Goal: Obtain resource: Download file/media

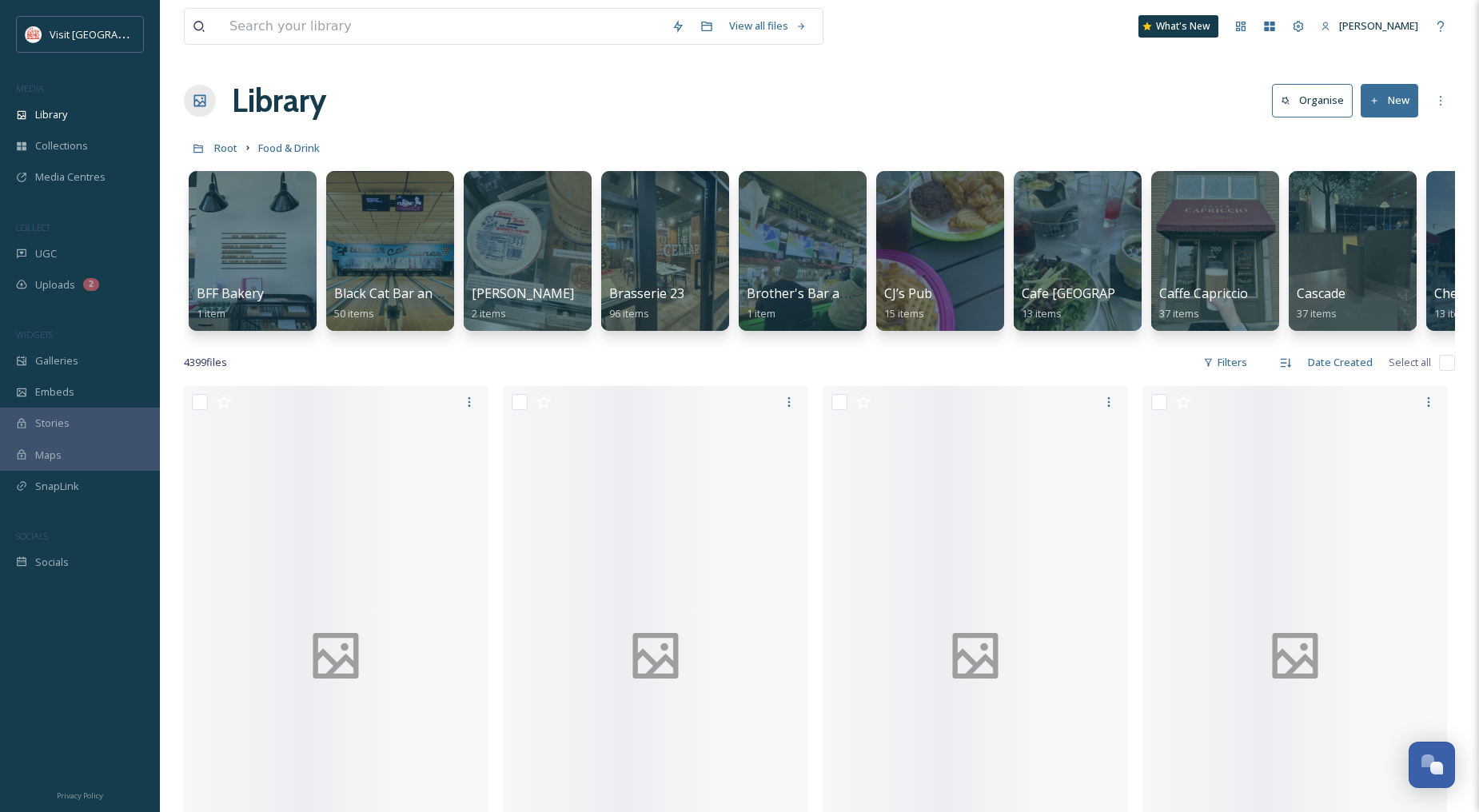
scroll to position [2842, 0]
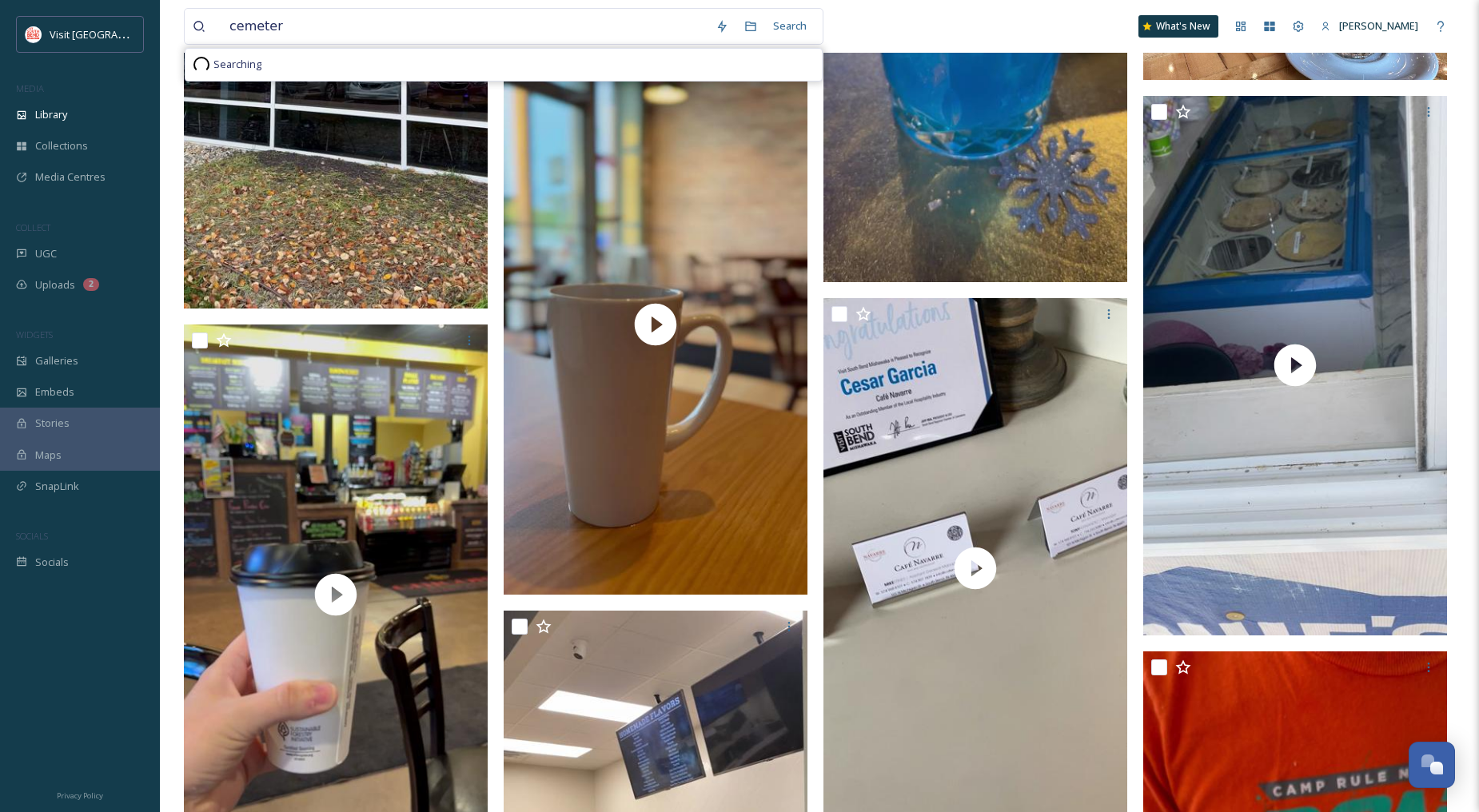
type input "cemetery"
click at [785, 28] on div "Search Press Enter to search" at bounding box center [781, 26] width 68 height 31
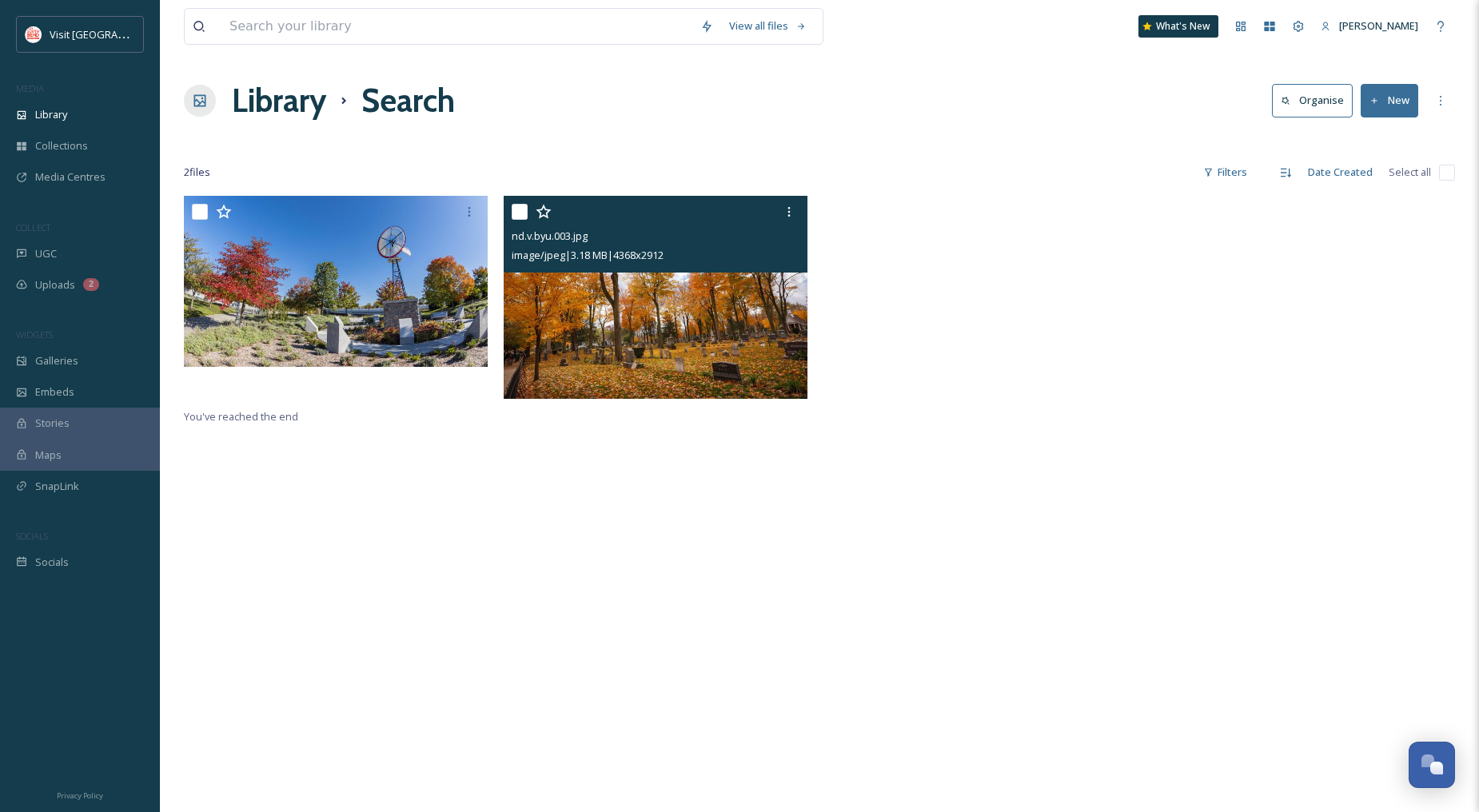
click at [692, 330] on img at bounding box center [656, 297] width 304 height 203
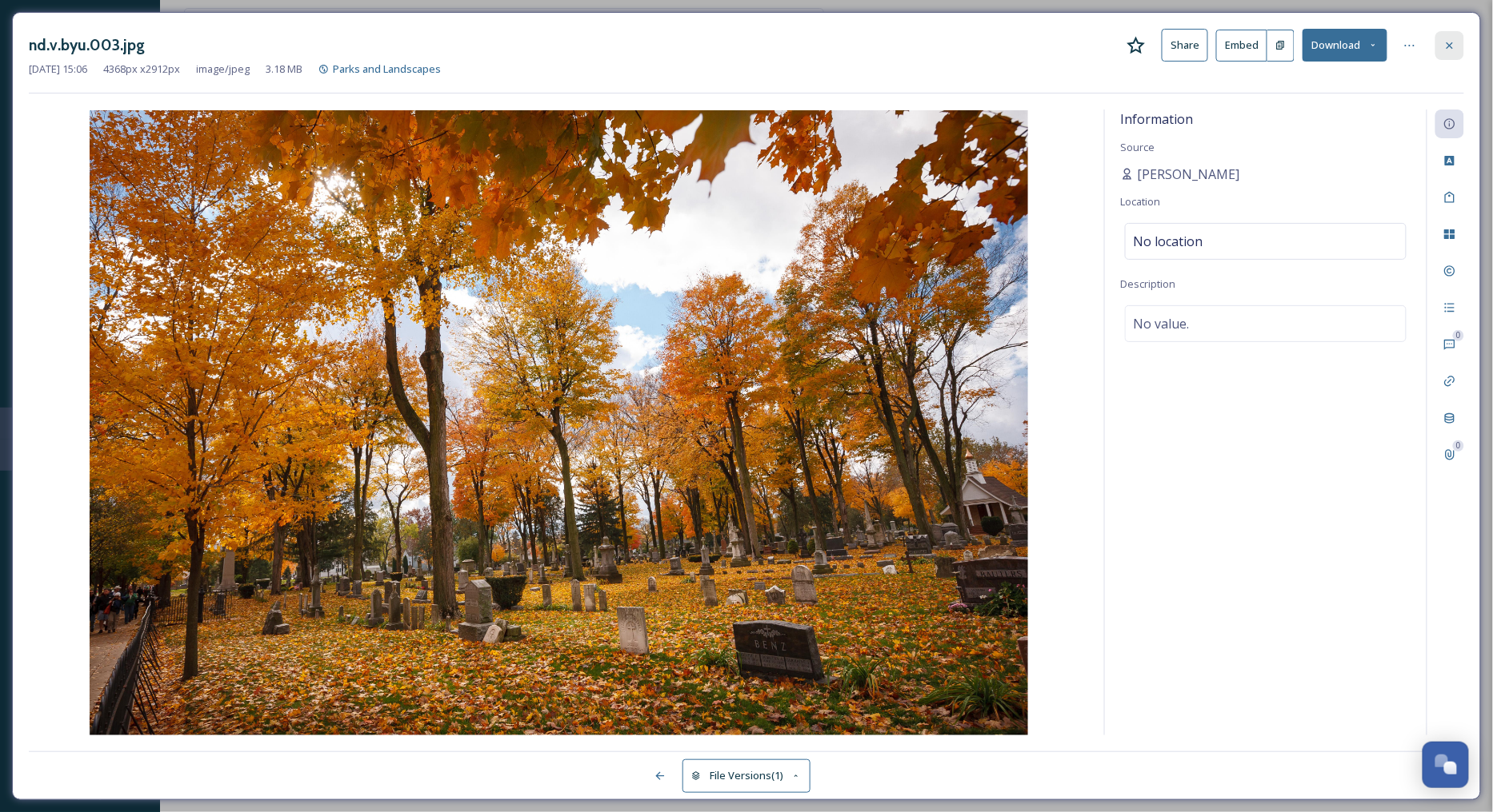
click at [1456, 39] on icon at bounding box center [1448, 45] width 12 height 12
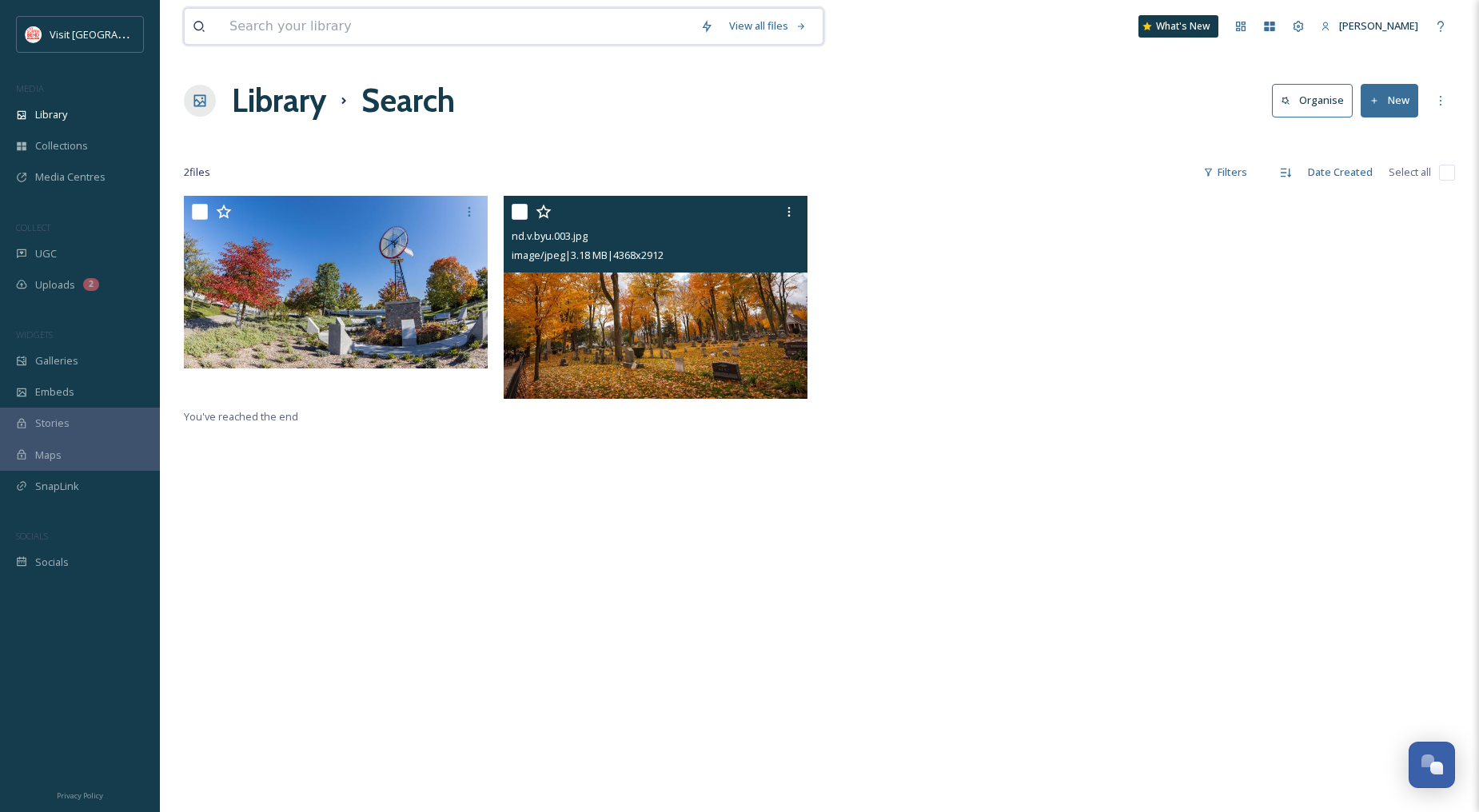
click at [393, 35] on input at bounding box center [456, 26] width 471 height 35
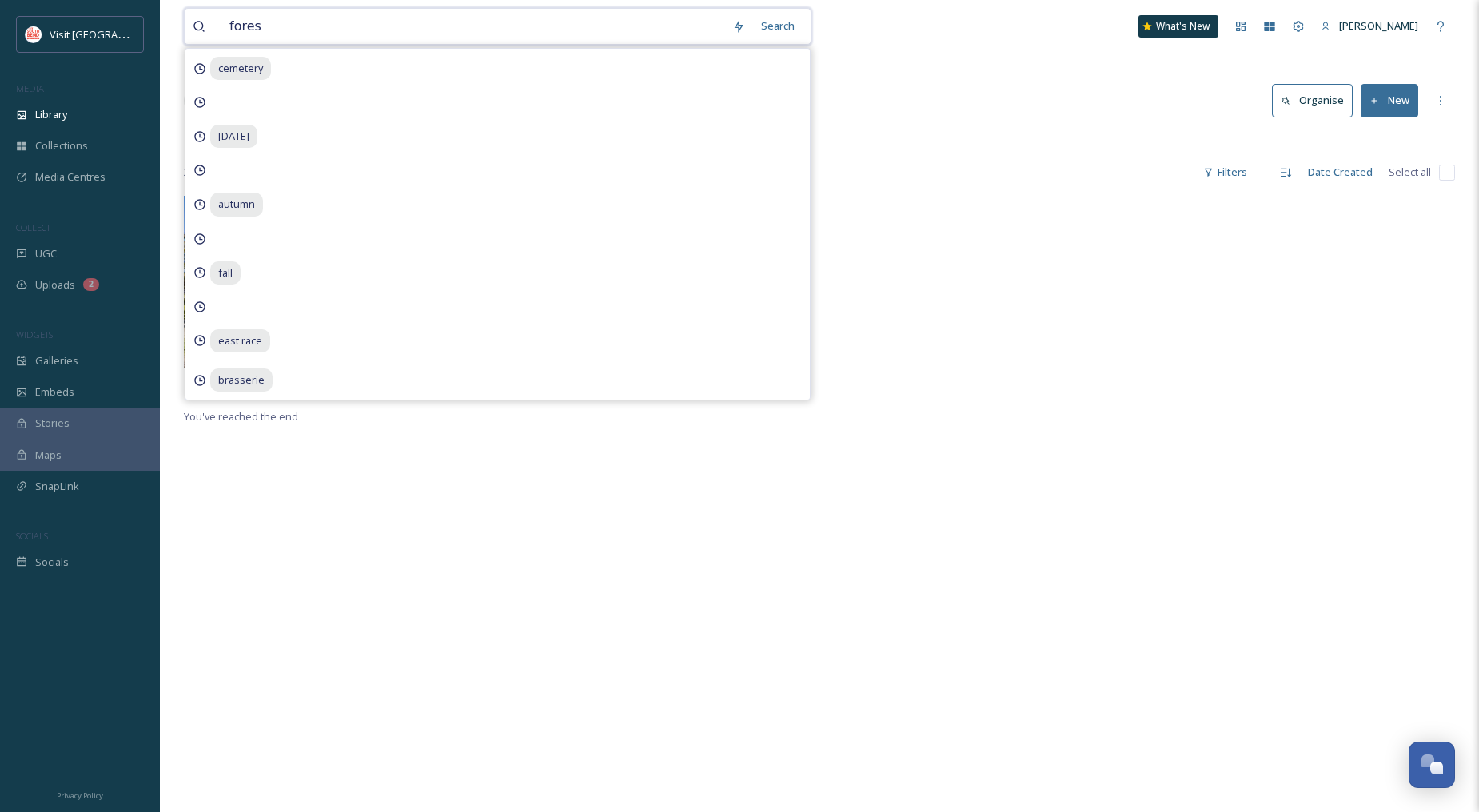
type input "forest"
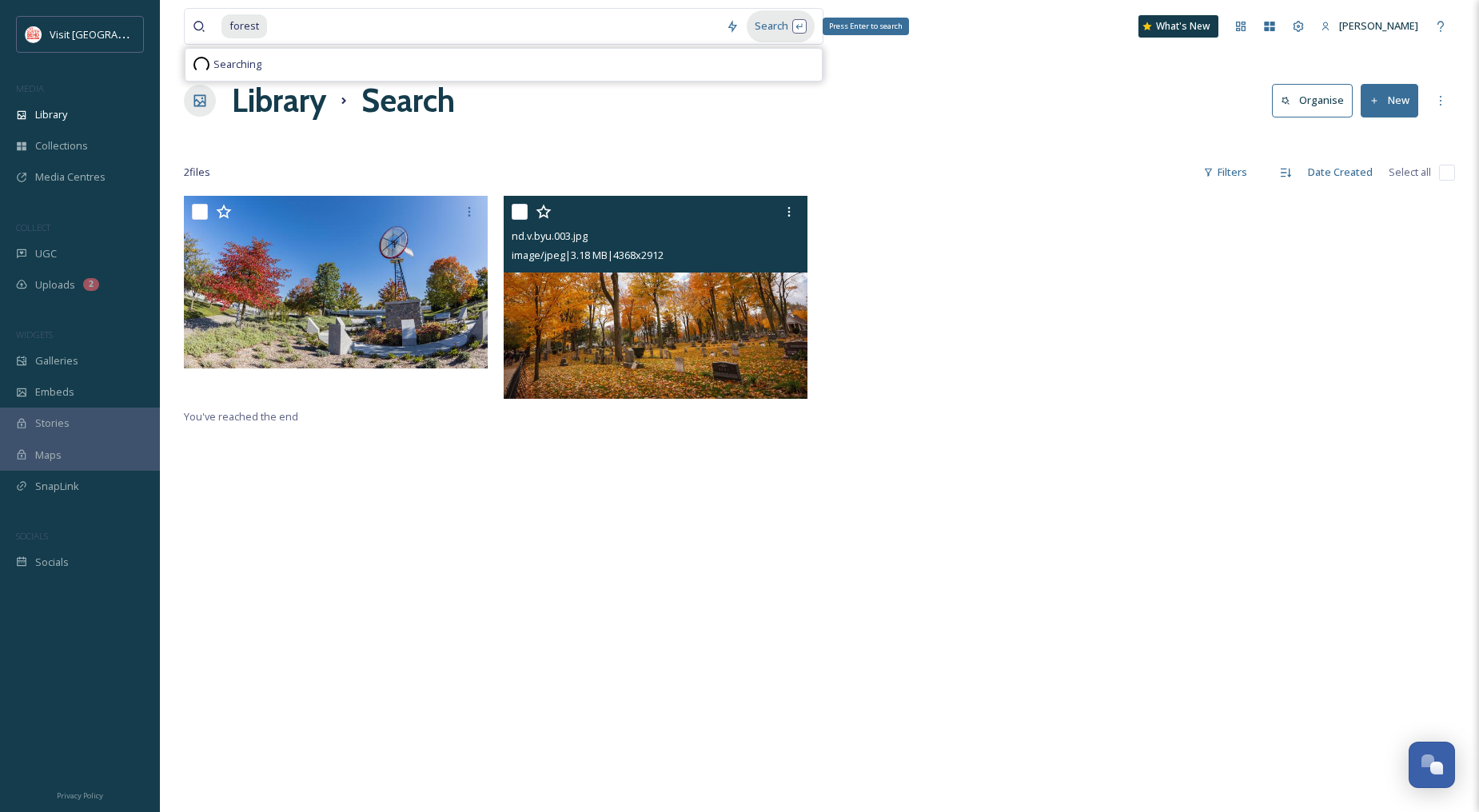
click at [796, 34] on div "Search Press Enter to search" at bounding box center [781, 26] width 68 height 31
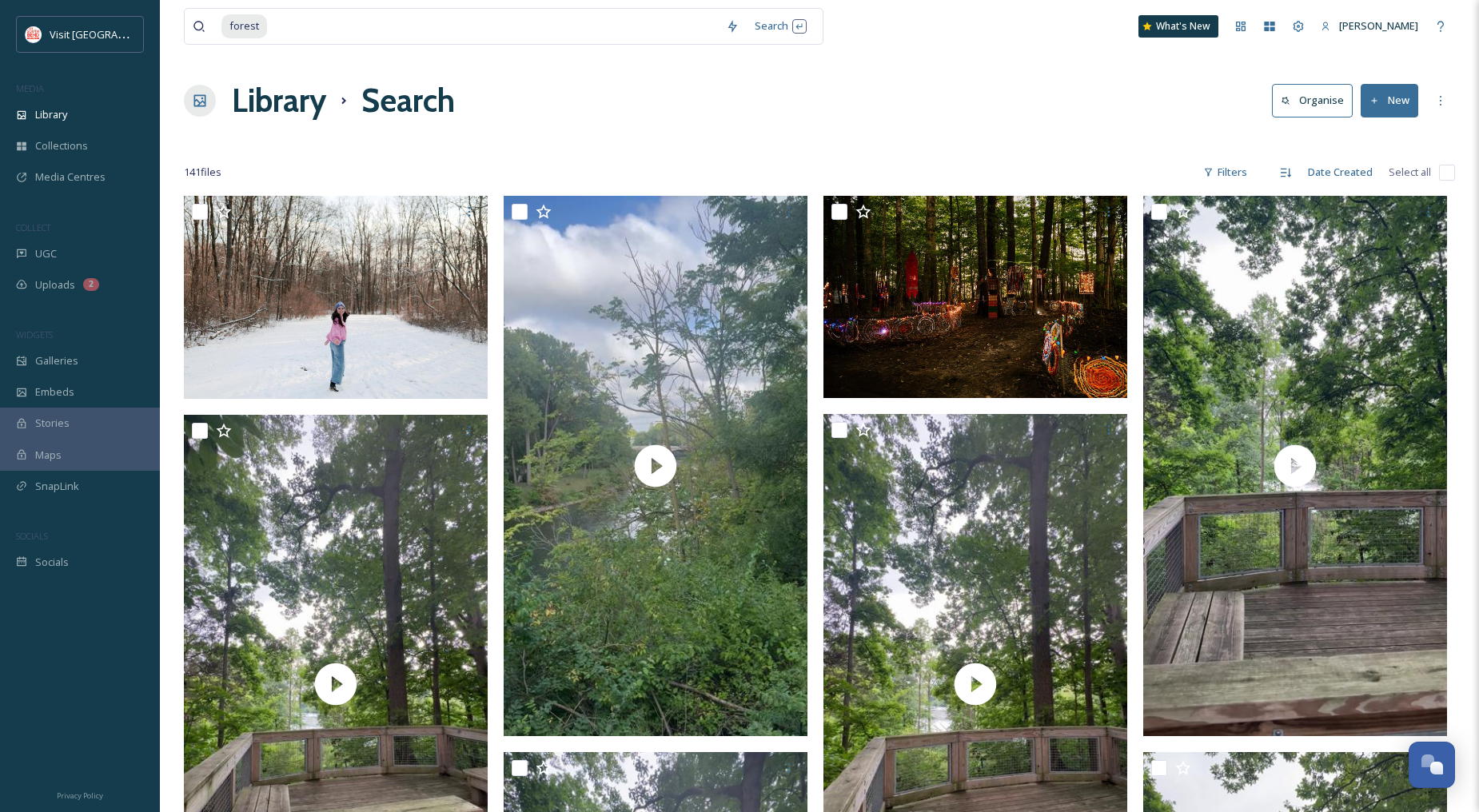
click at [1012, 109] on div "Library Search Organise New" at bounding box center [820, 101] width 1271 height 48
click at [1234, 169] on div "Descending" at bounding box center [1235, 172] width 56 height 18
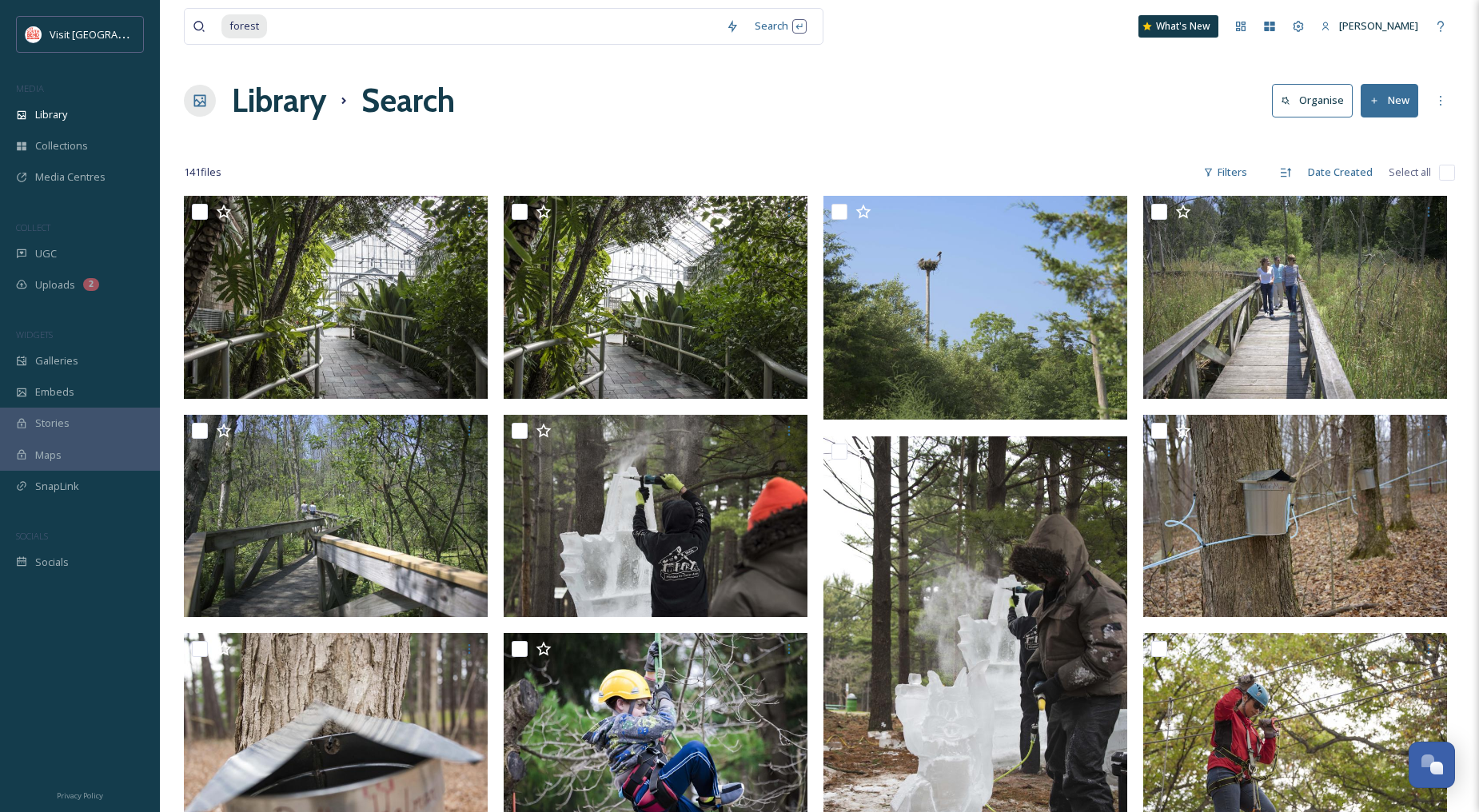
click at [1233, 180] on div "Filters" at bounding box center [1225, 172] width 60 height 31
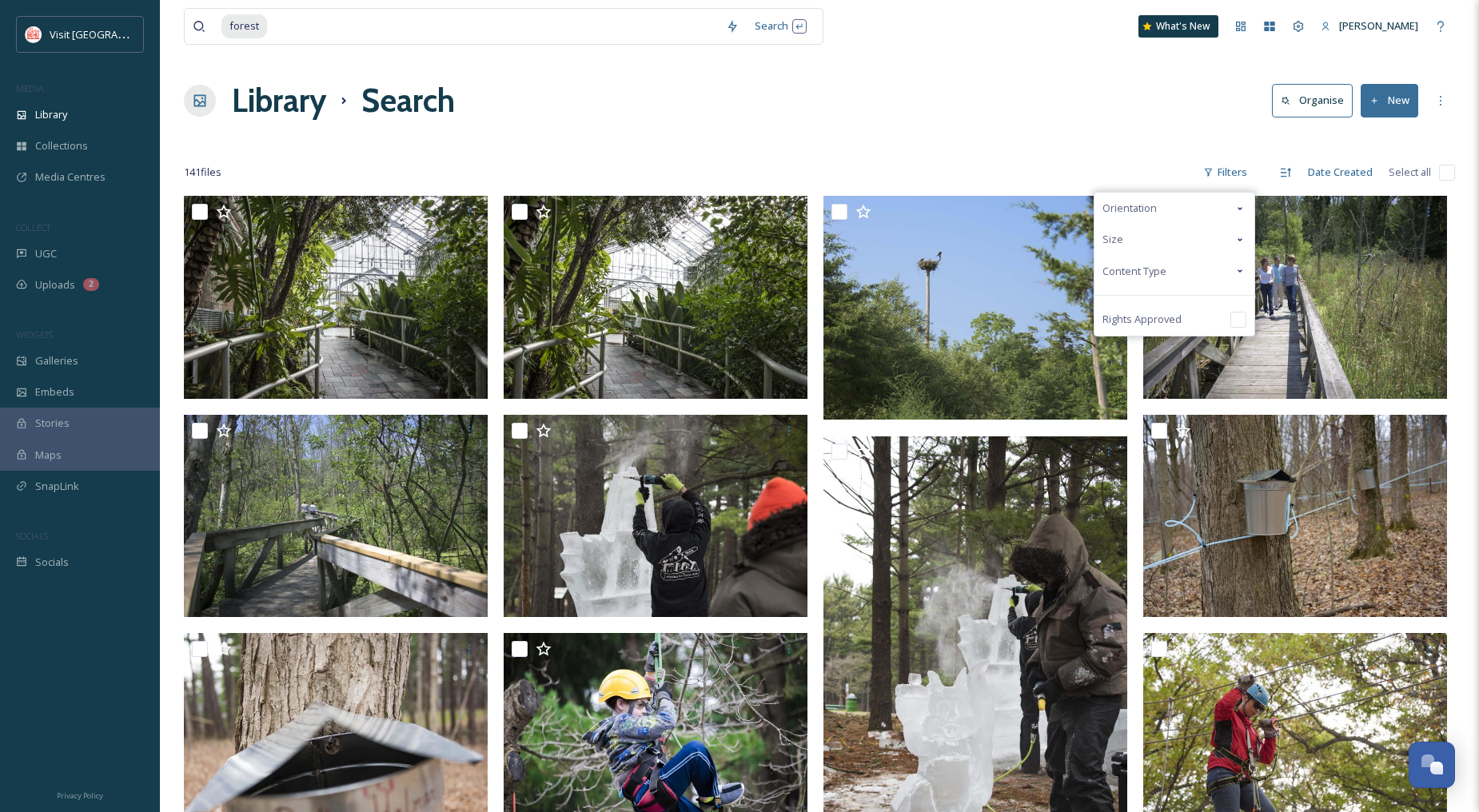
click at [1145, 270] on span "Content Type" at bounding box center [1134, 271] width 64 height 15
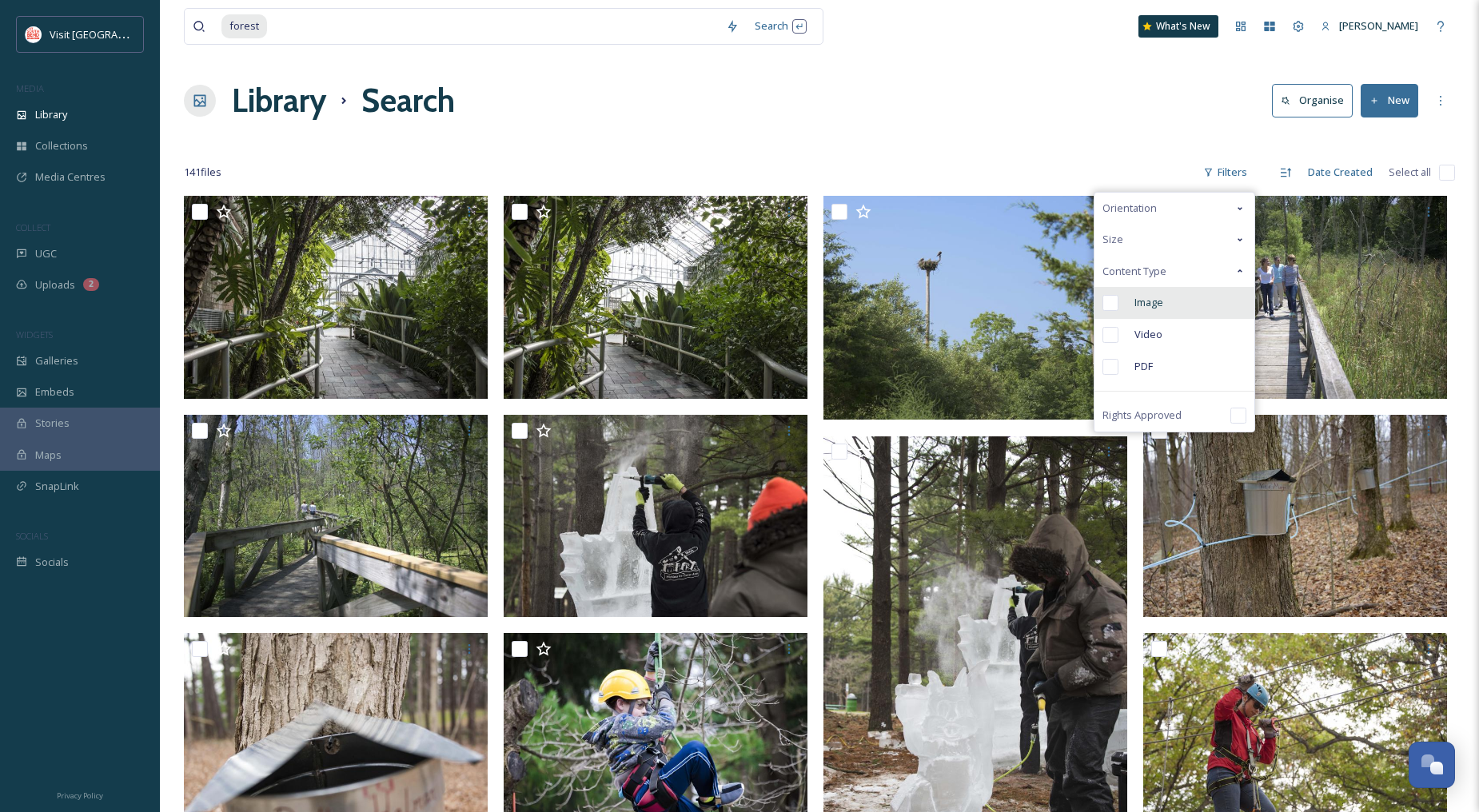
click at [1143, 299] on span "Image" at bounding box center [1149, 303] width 28 height 15
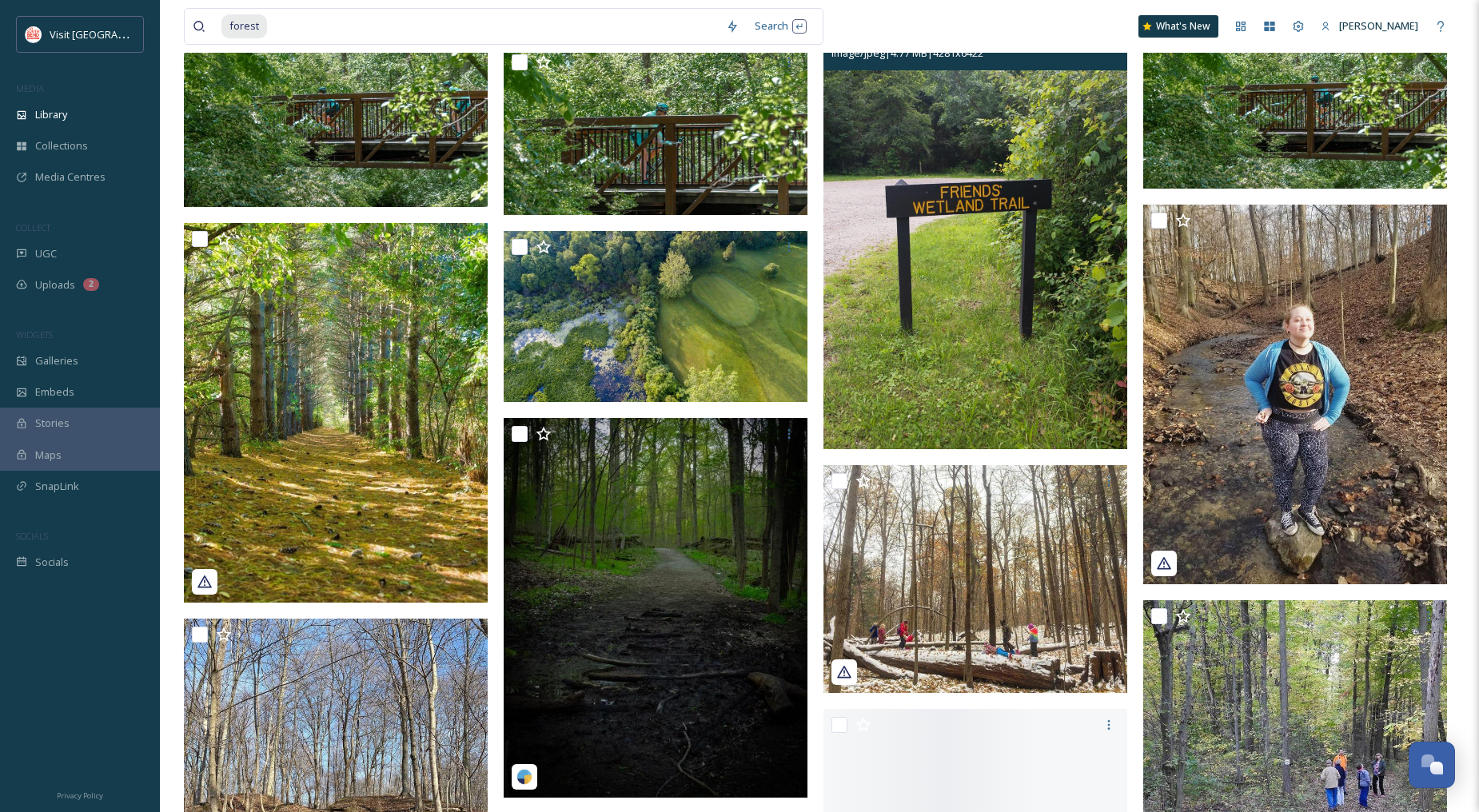
scroll to position [4017, 0]
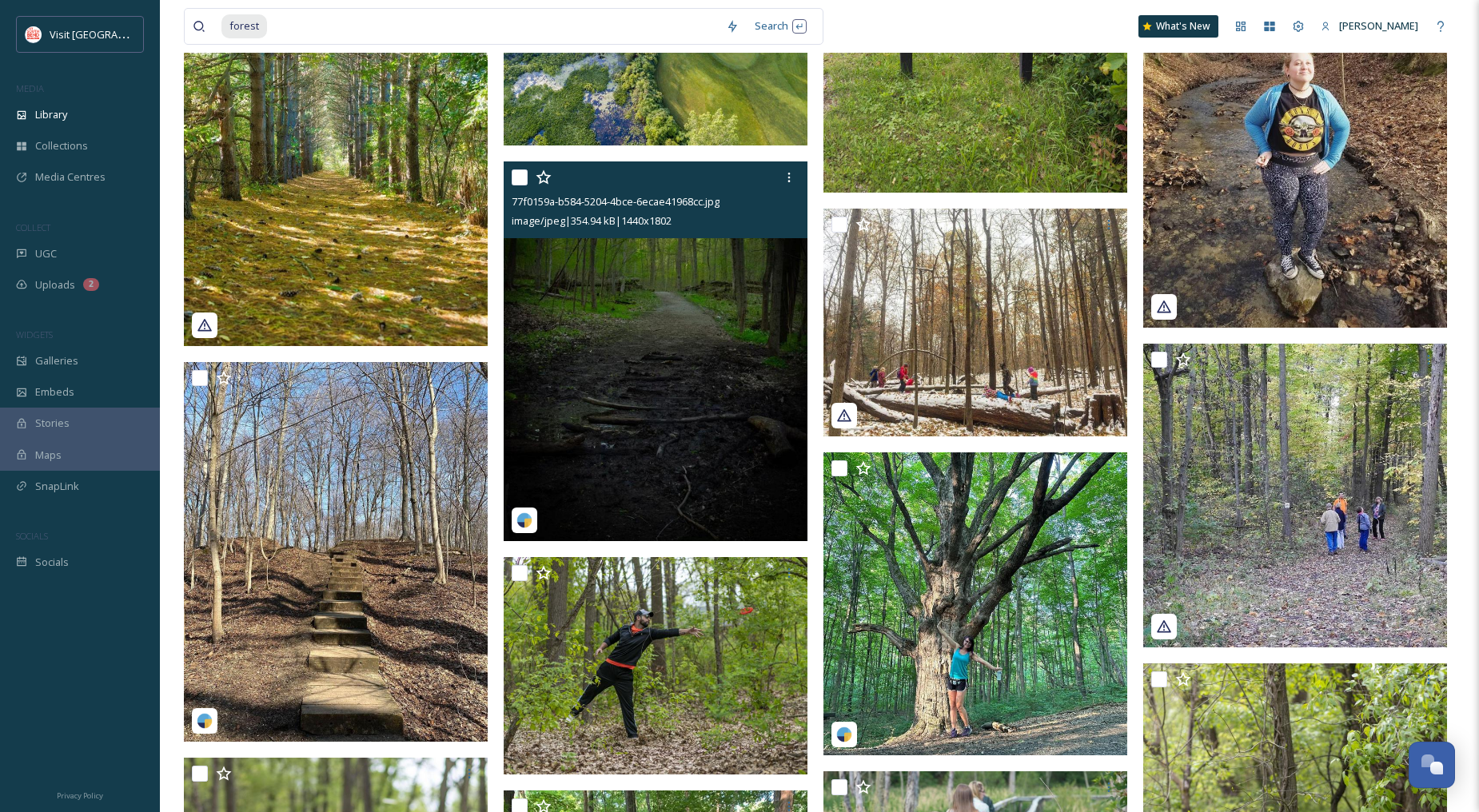
click at [658, 354] on img at bounding box center [656, 351] width 304 height 380
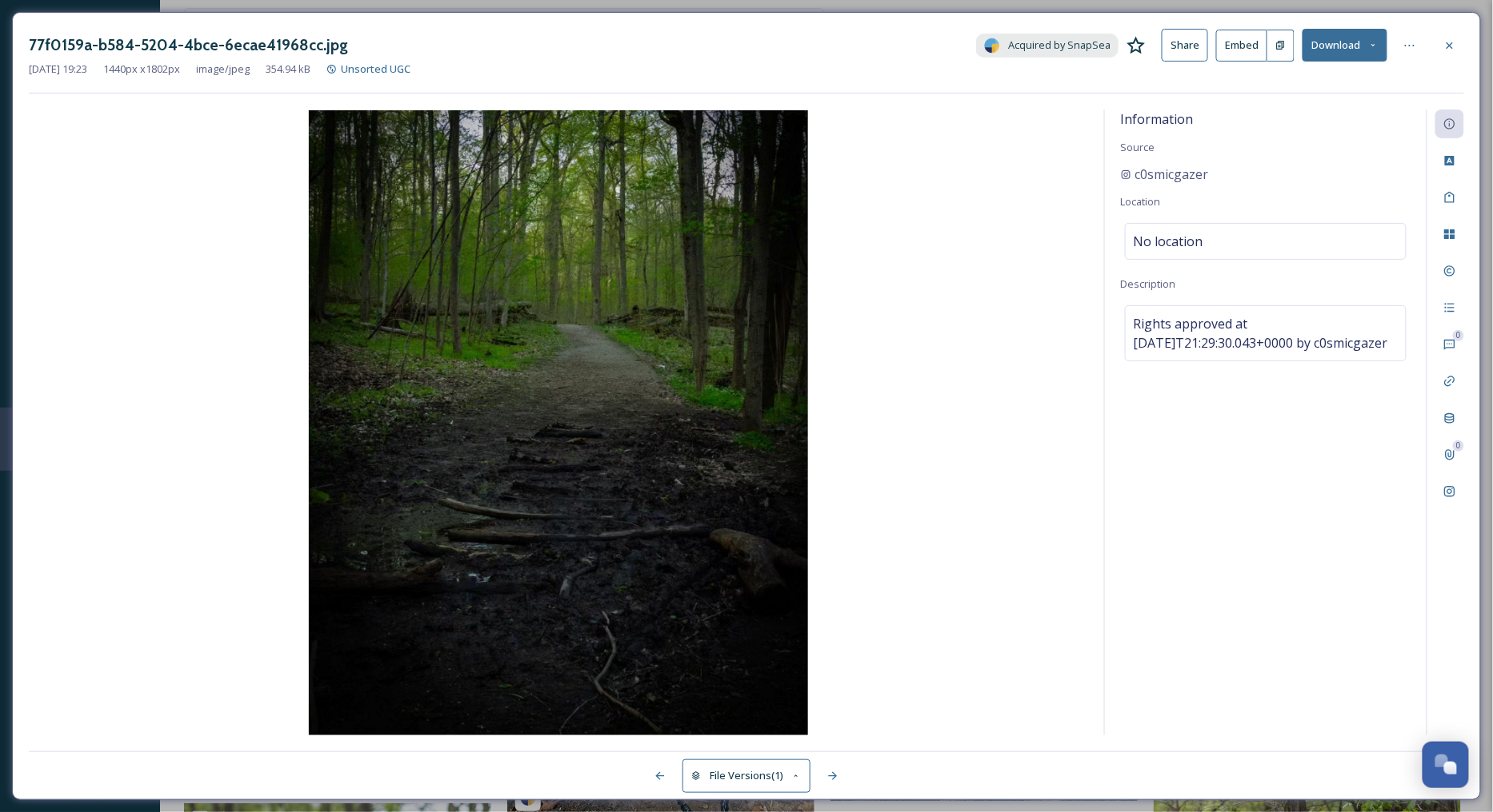
click at [1332, 43] on button "Download" at bounding box center [1344, 45] width 84 height 33
click at [1304, 91] on div "Download Original (1440 x 1802)" at bounding box center [1302, 82] width 167 height 31
click at [1446, 50] on icon at bounding box center [1448, 45] width 12 height 12
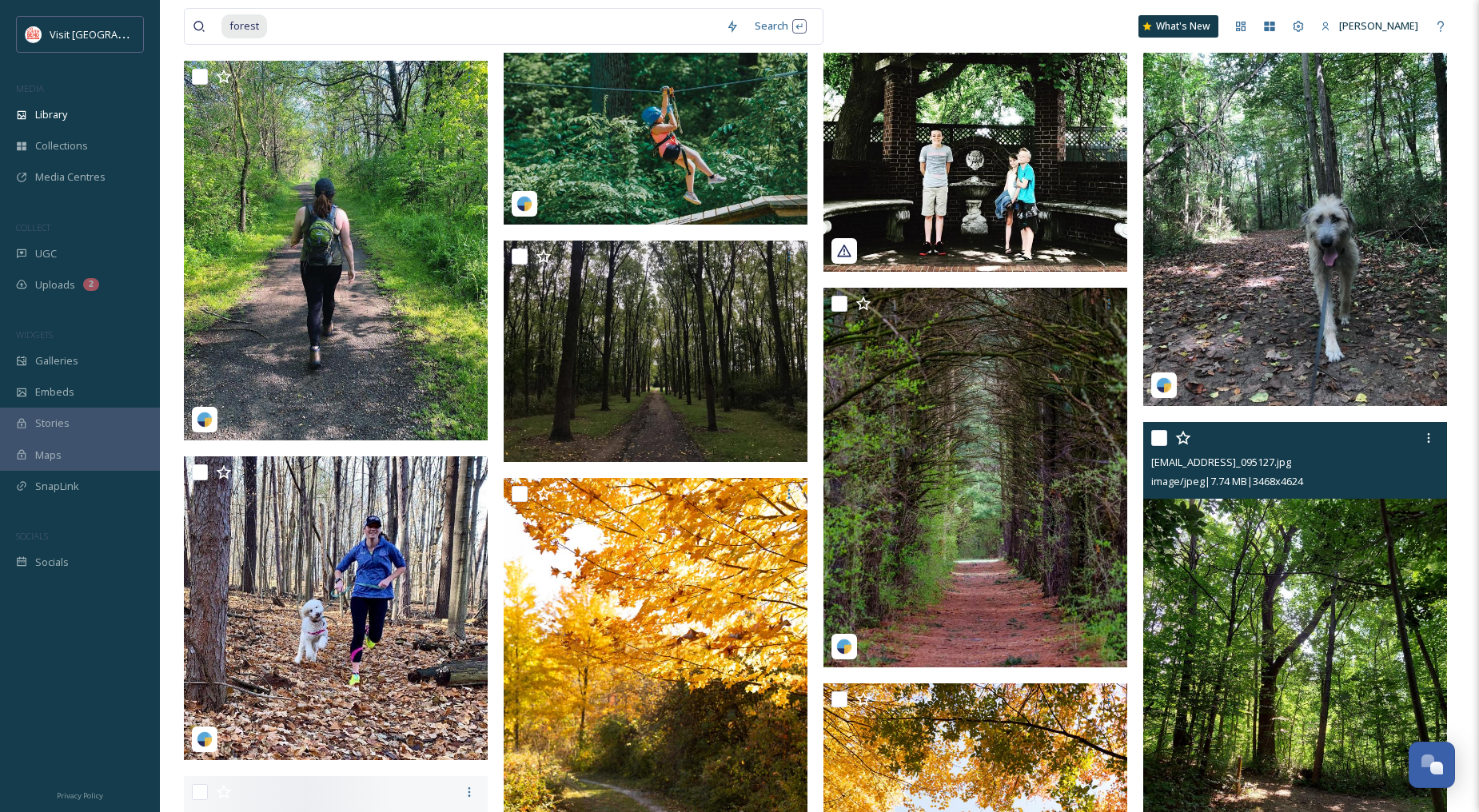
scroll to position [5669, 0]
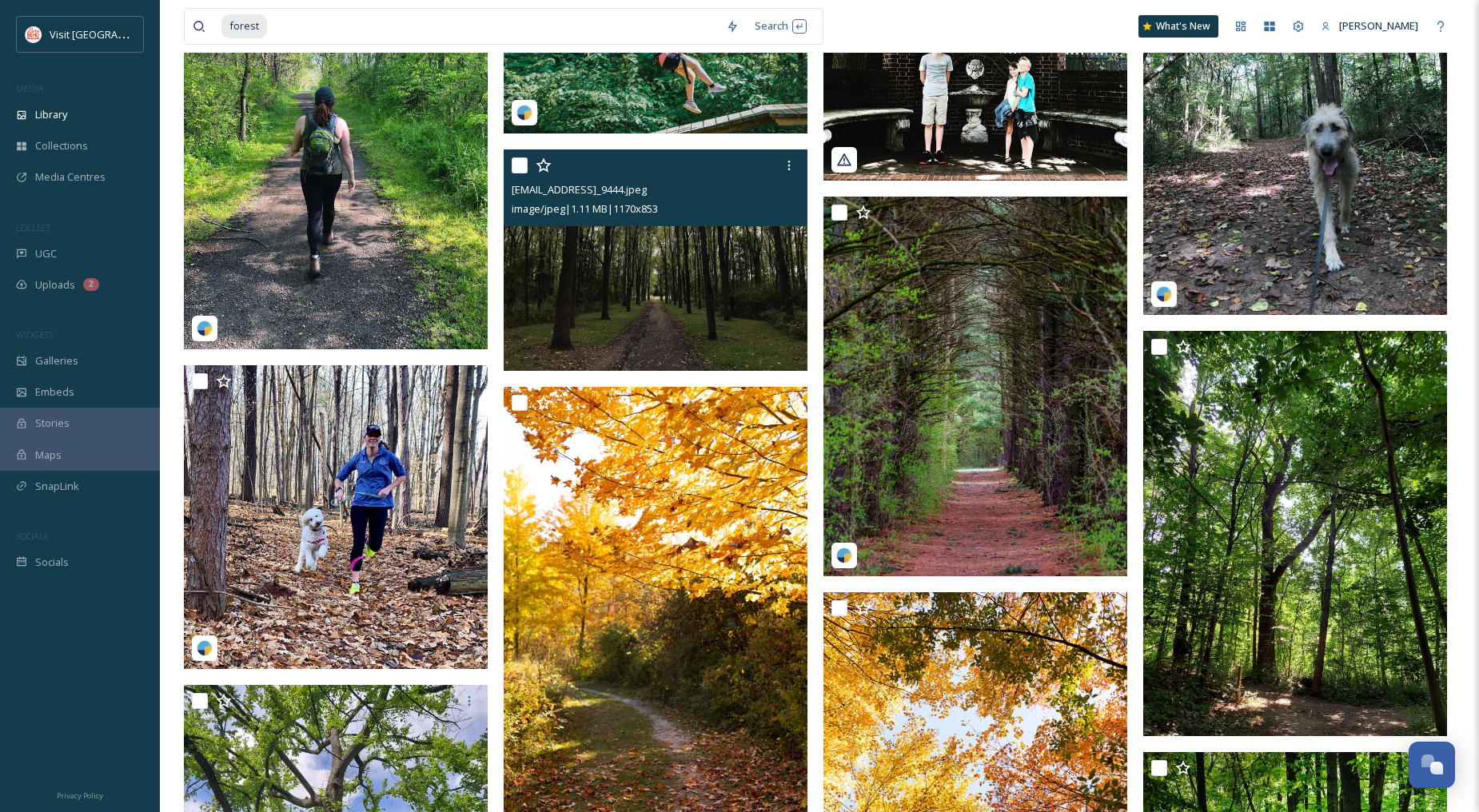
click at [739, 315] on img at bounding box center [656, 260] width 304 height 221
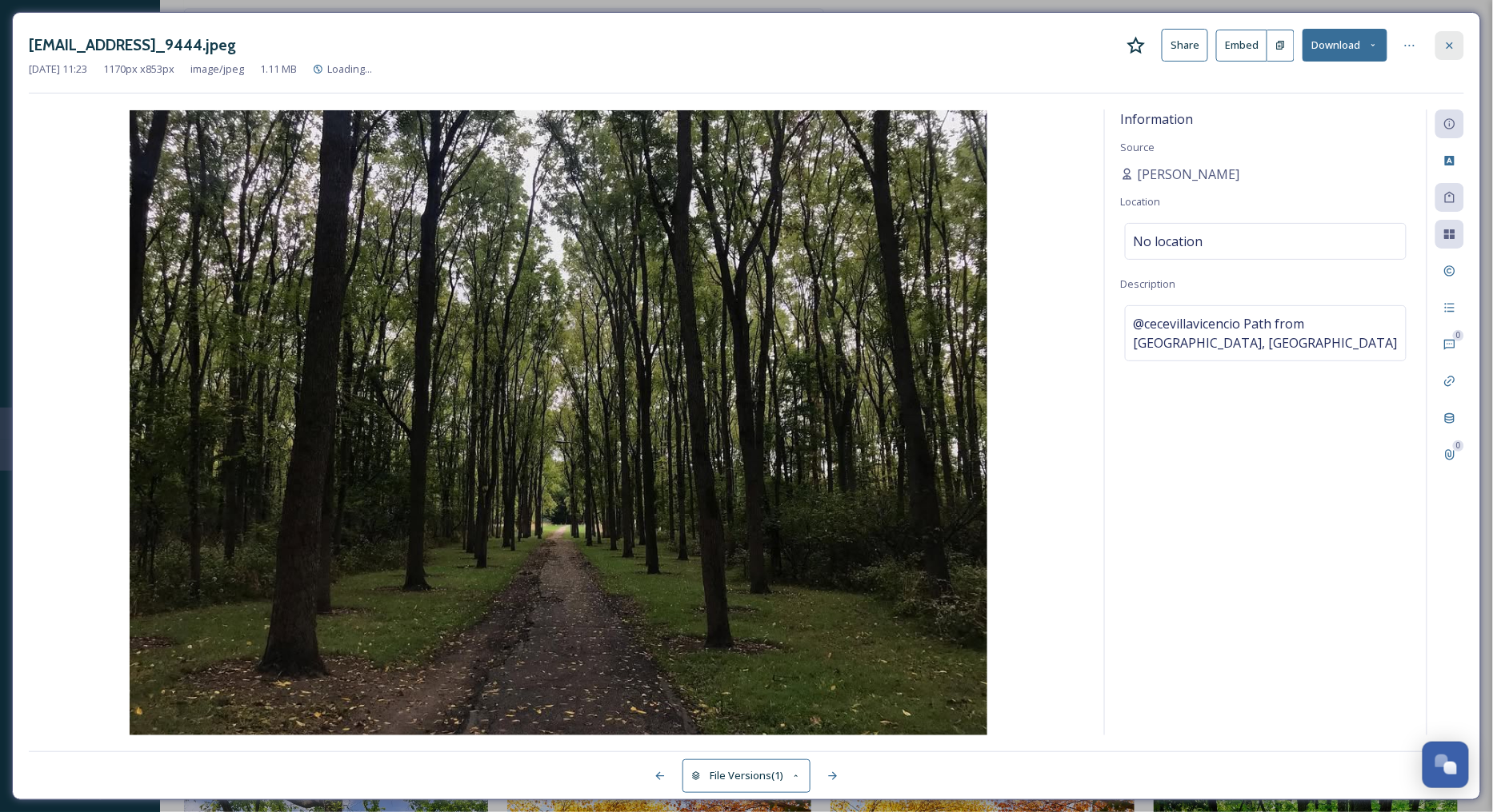
click at [1438, 44] on div at bounding box center [1449, 46] width 28 height 28
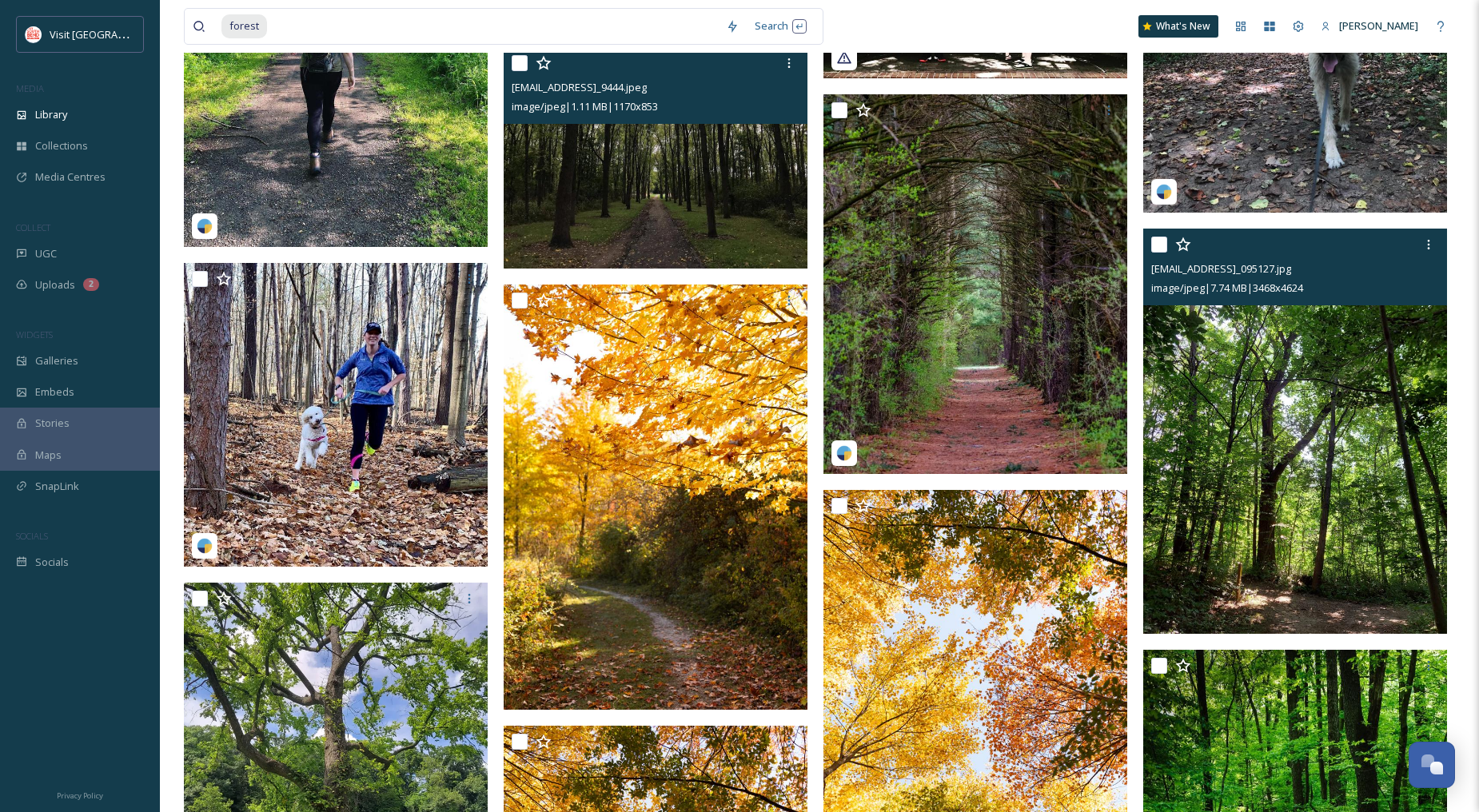
scroll to position [6112, 0]
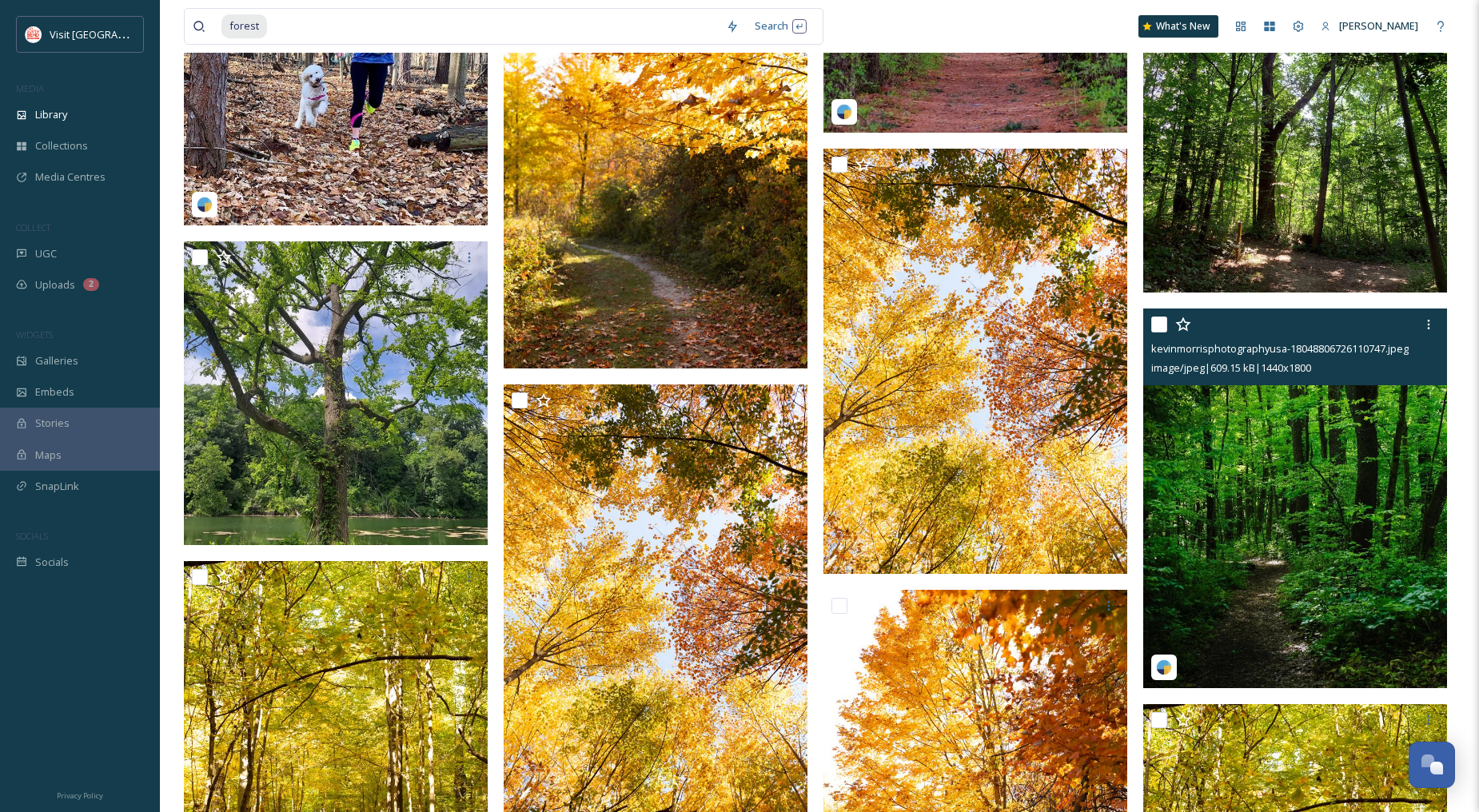
click at [1274, 458] on img at bounding box center [1295, 498] width 304 height 379
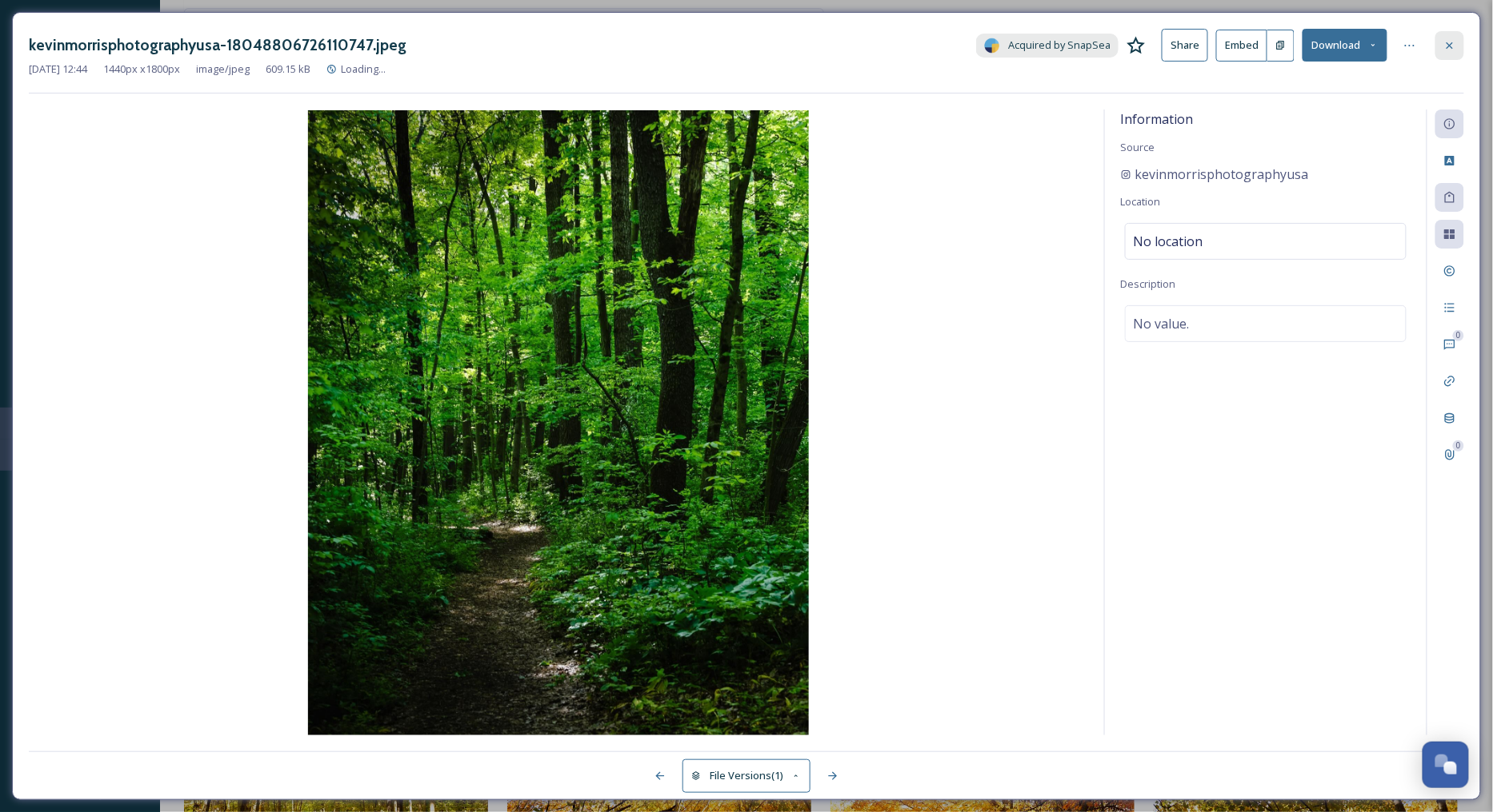
click at [1450, 48] on icon at bounding box center [1448, 45] width 12 height 12
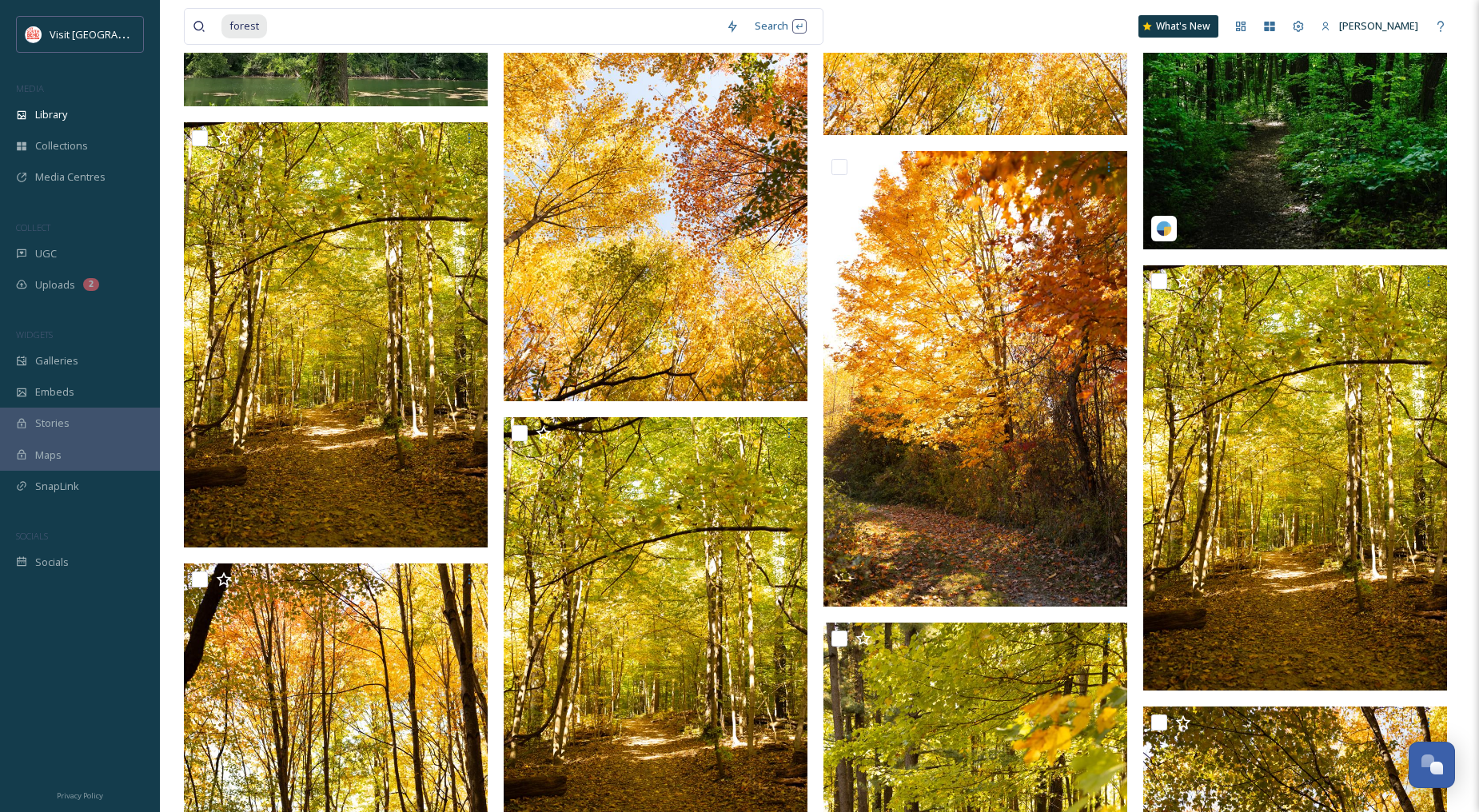
scroll to position [6543, 0]
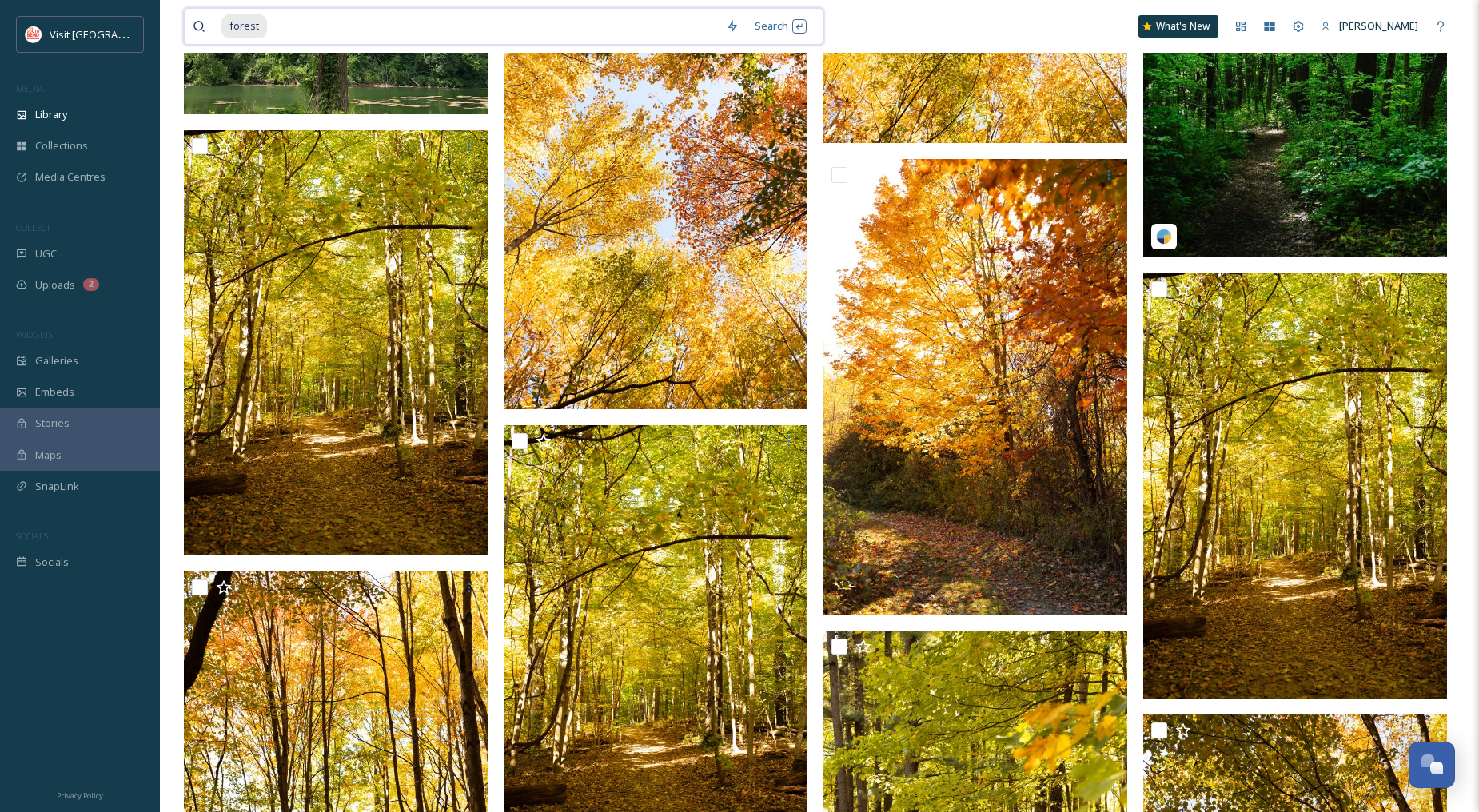
click at [404, 45] on div "forest Search What's [GEOGRAPHIC_DATA][PERSON_NAME]" at bounding box center [820, 27] width 1271 height 53
drag, startPoint x: 378, startPoint y: 33, endPoint x: 187, endPoint y: 22, distance: 191.3
click at [187, 22] on div "forest Search" at bounding box center [504, 26] width 639 height 37
type input "f"
type input "trail"
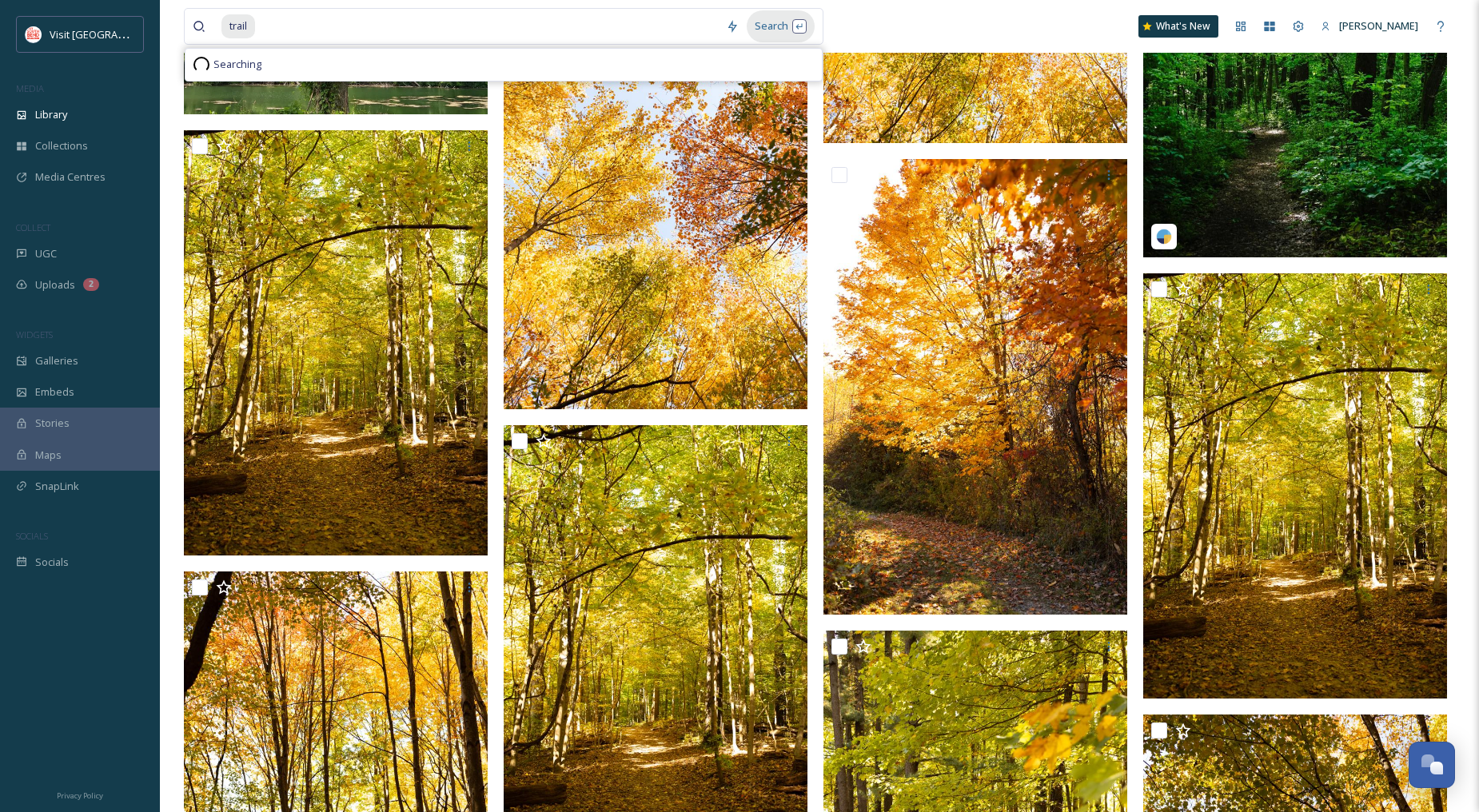
click at [778, 25] on div "Search" at bounding box center [781, 26] width 68 height 31
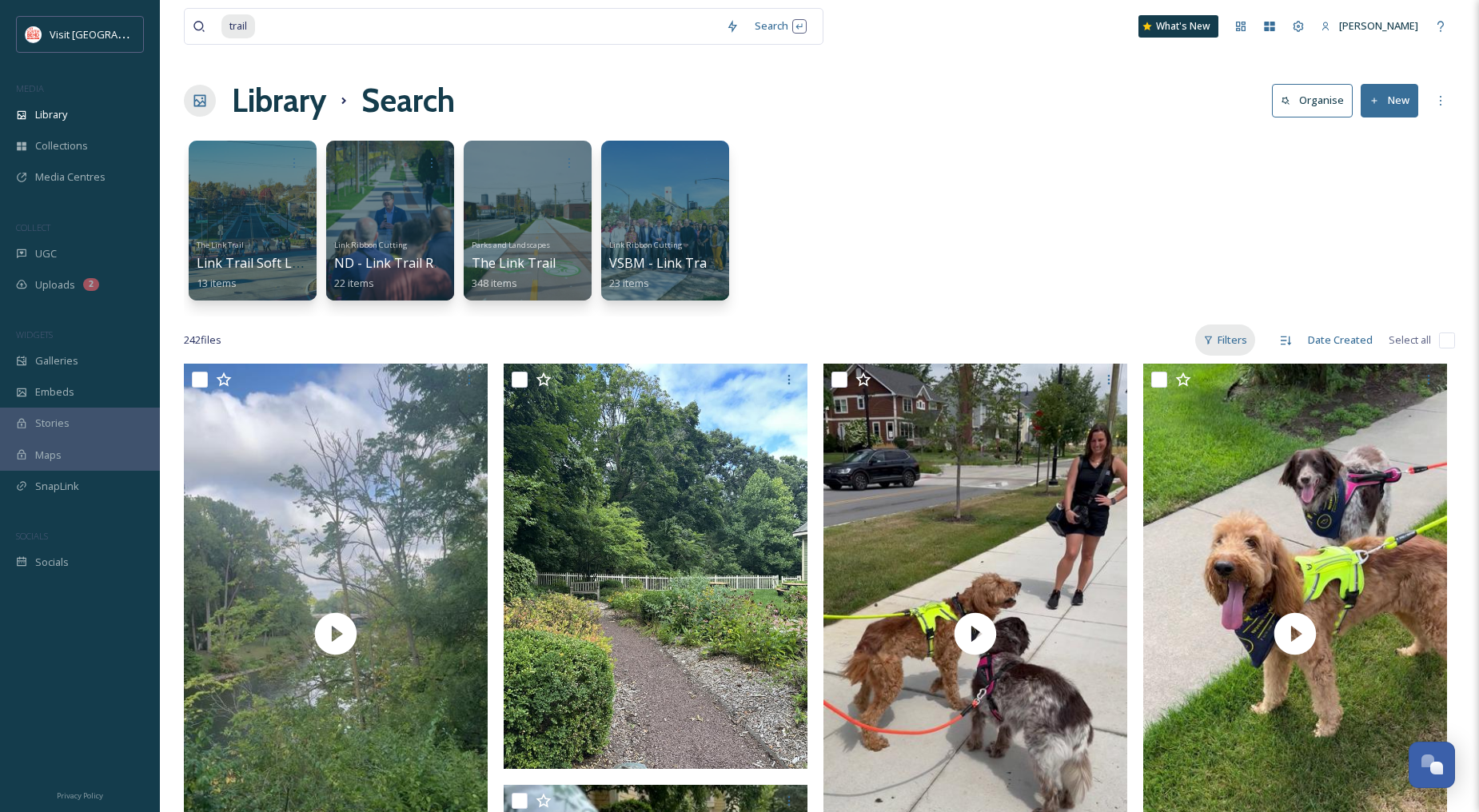
click at [1243, 342] on div "Filters" at bounding box center [1225, 340] width 60 height 31
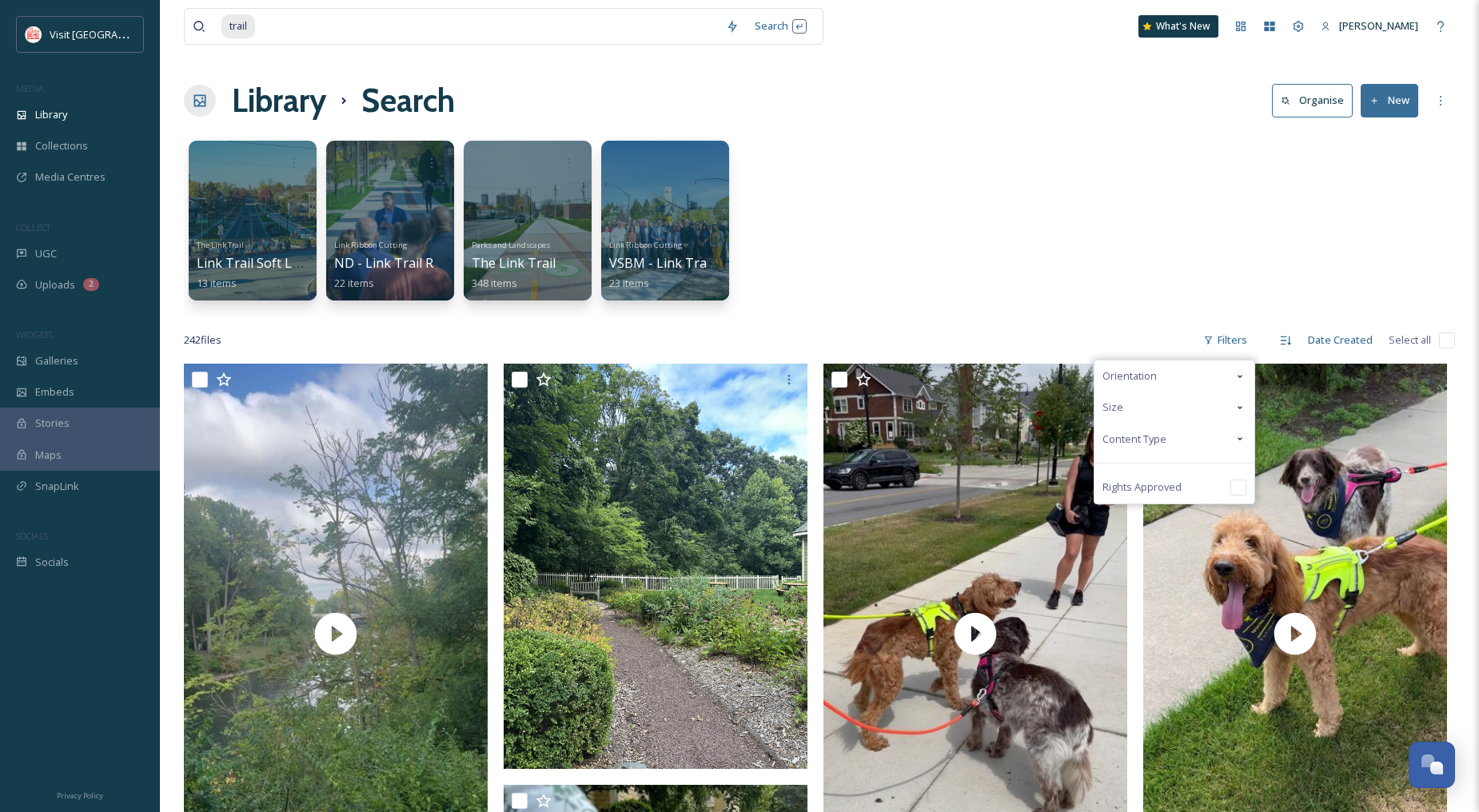
click at [1156, 437] on span "Content Type" at bounding box center [1134, 439] width 64 height 15
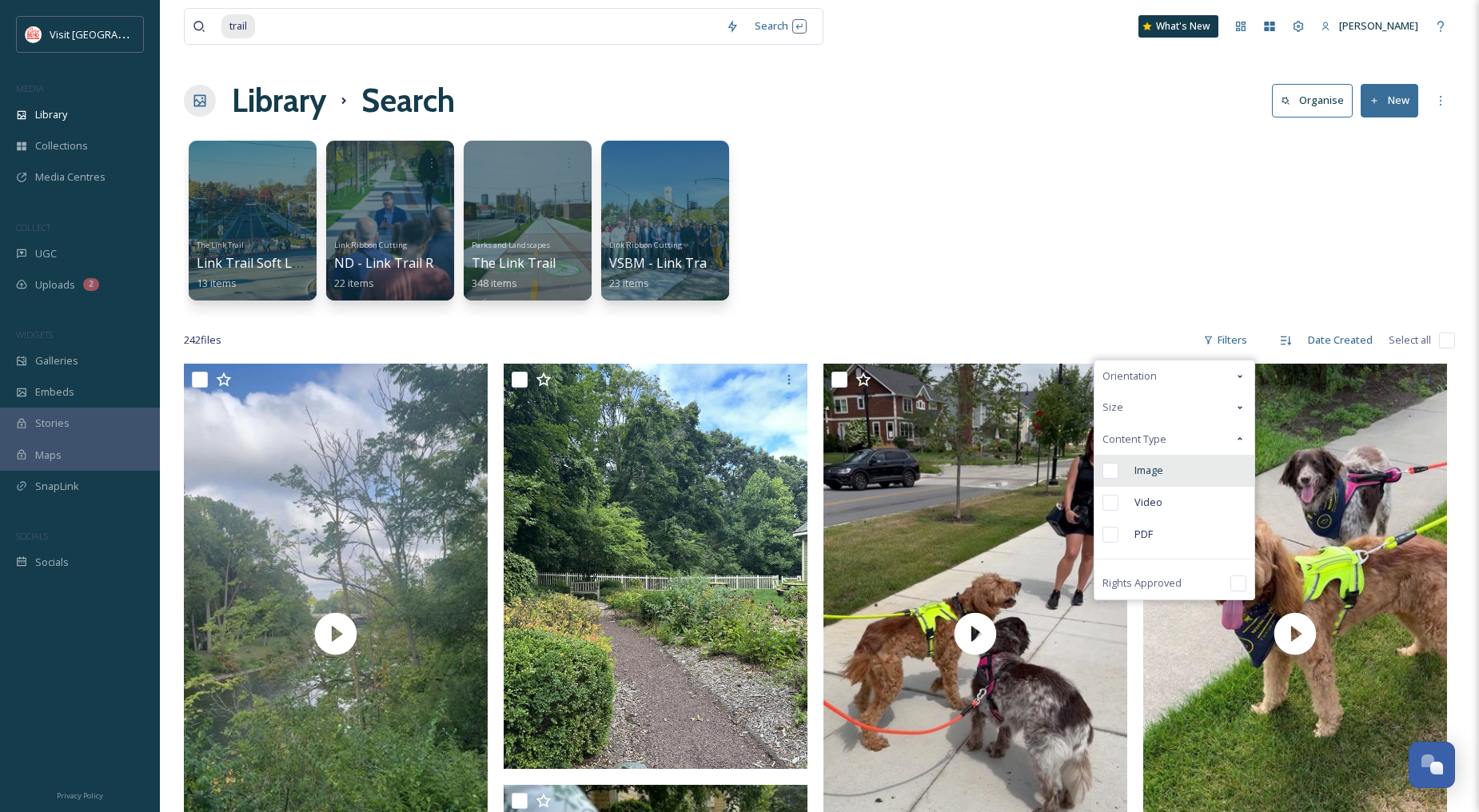
click at [1155, 478] on div "Image" at bounding box center [1174, 471] width 160 height 32
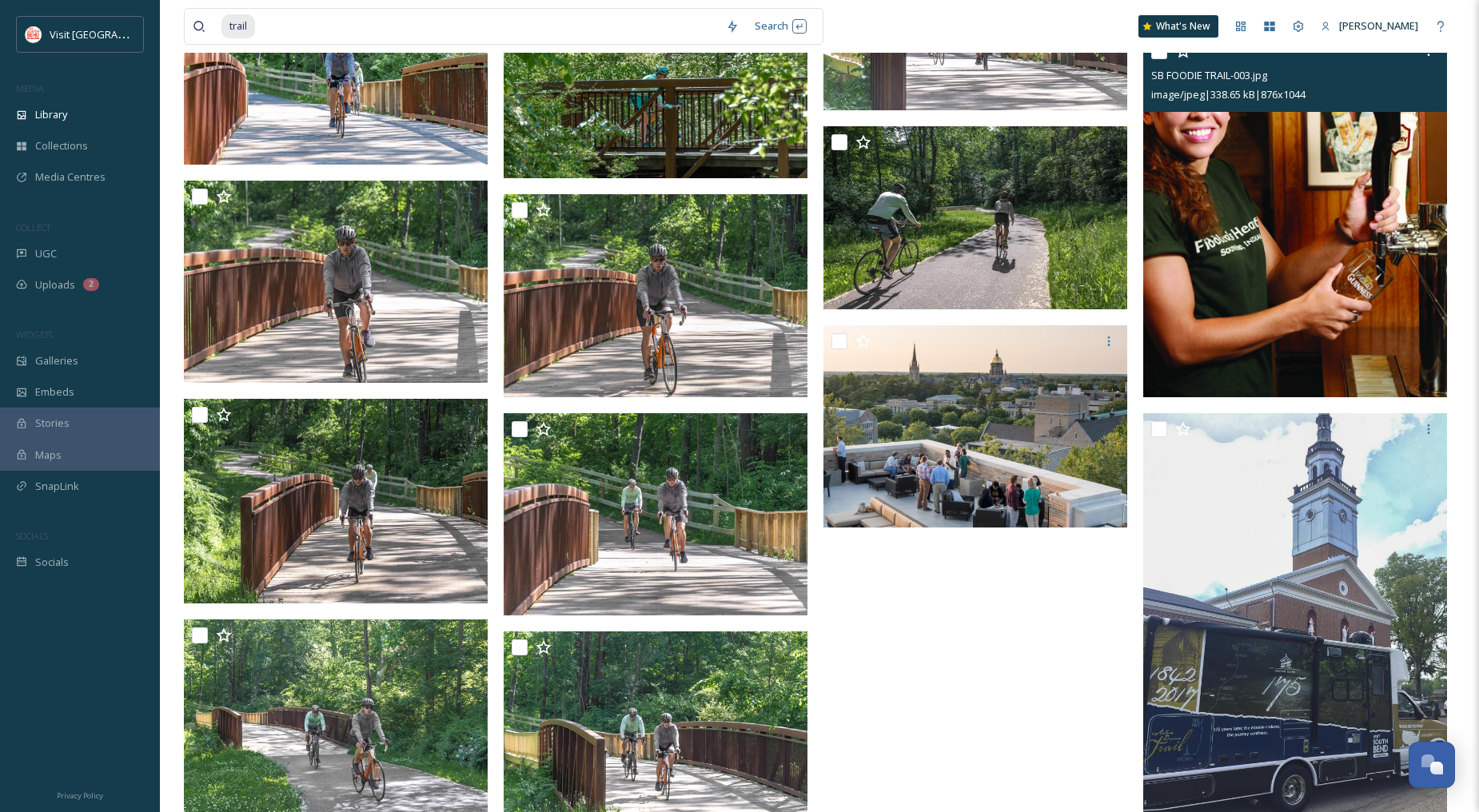
scroll to position [13410, 0]
